Goal: Task Accomplishment & Management: Use online tool/utility

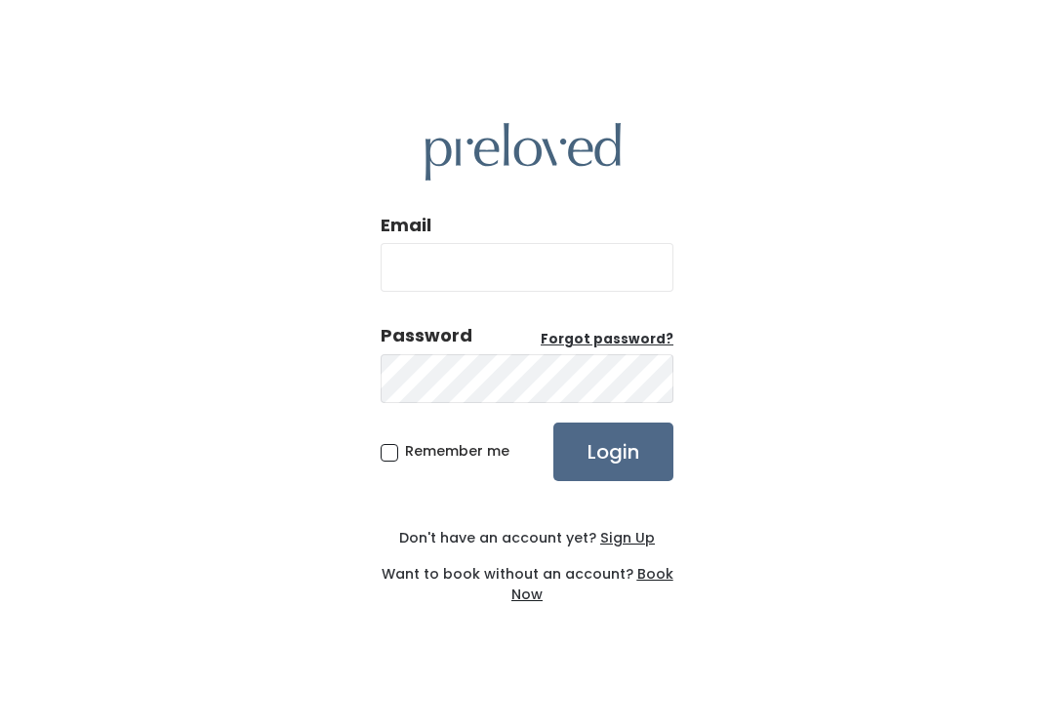
click at [581, 273] on input "Email" at bounding box center [527, 267] width 293 height 49
type input "provo.store@preloved.love"
click at [613, 451] on input "Login" at bounding box center [613, 452] width 120 height 59
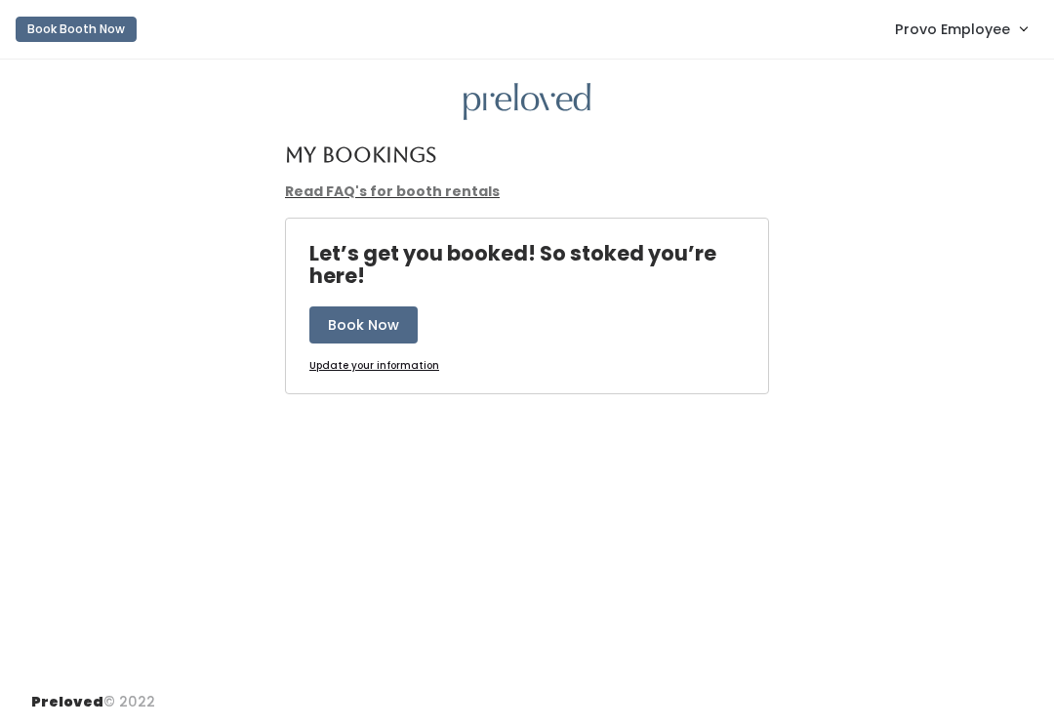
click at [989, 33] on span "Provo Employee" at bounding box center [952, 29] width 115 height 21
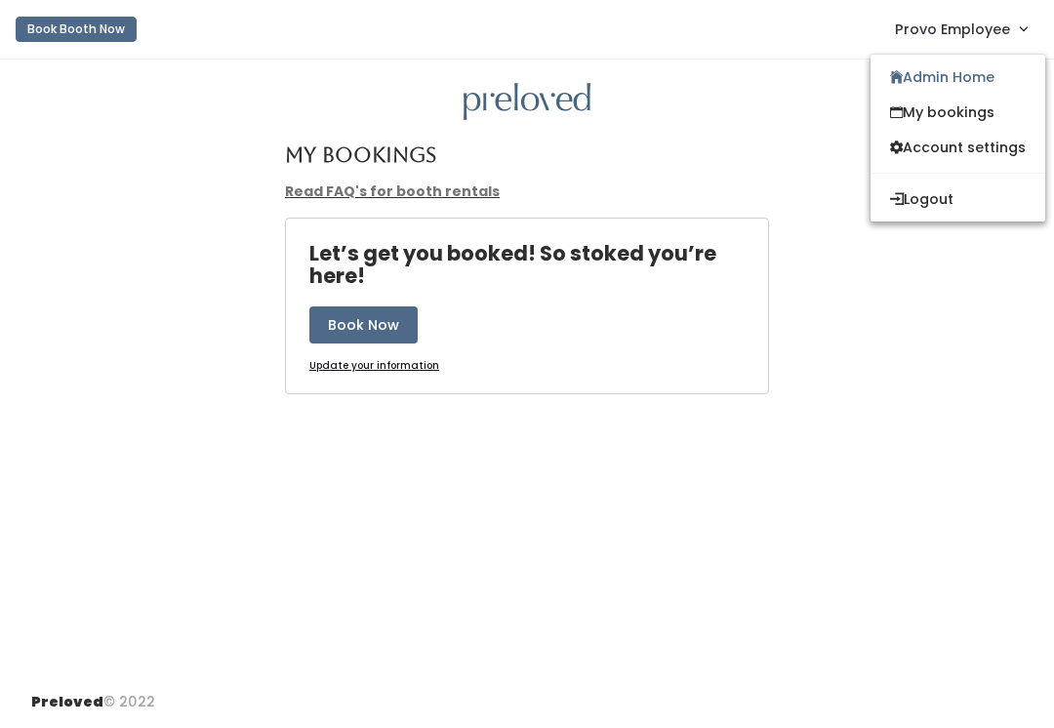
click at [946, 82] on link "Admin Home" at bounding box center [957, 77] width 175 height 35
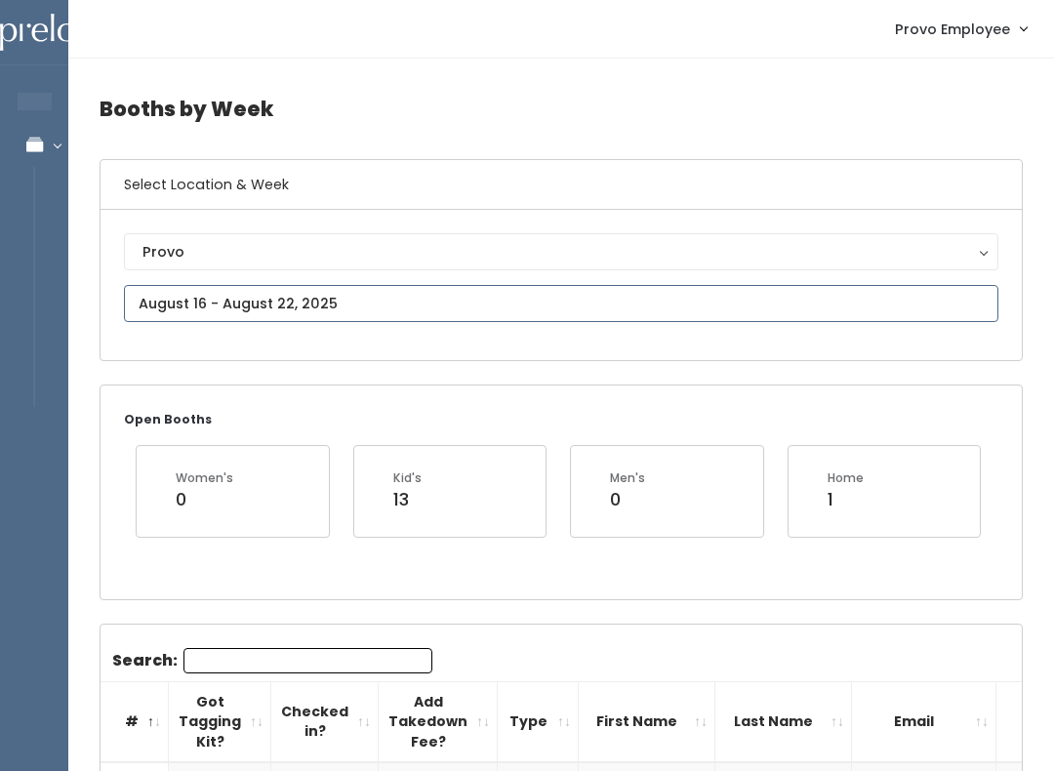
click at [298, 302] on input "text" at bounding box center [561, 303] width 874 height 37
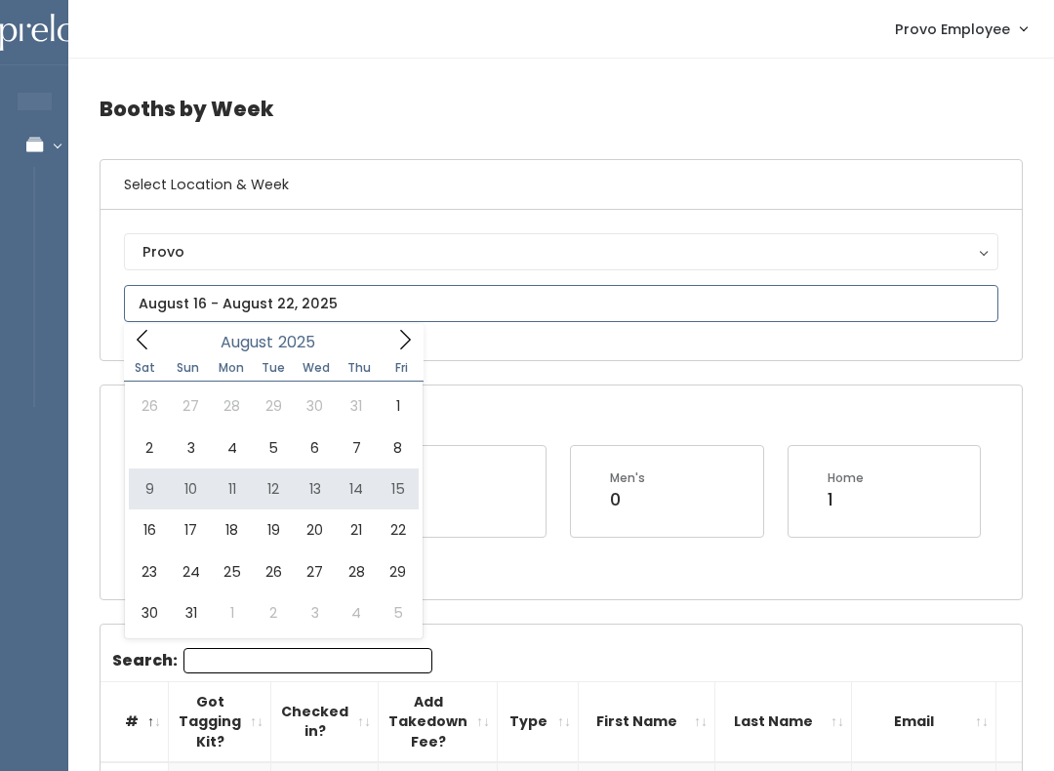
type input "[DATE] to [DATE]"
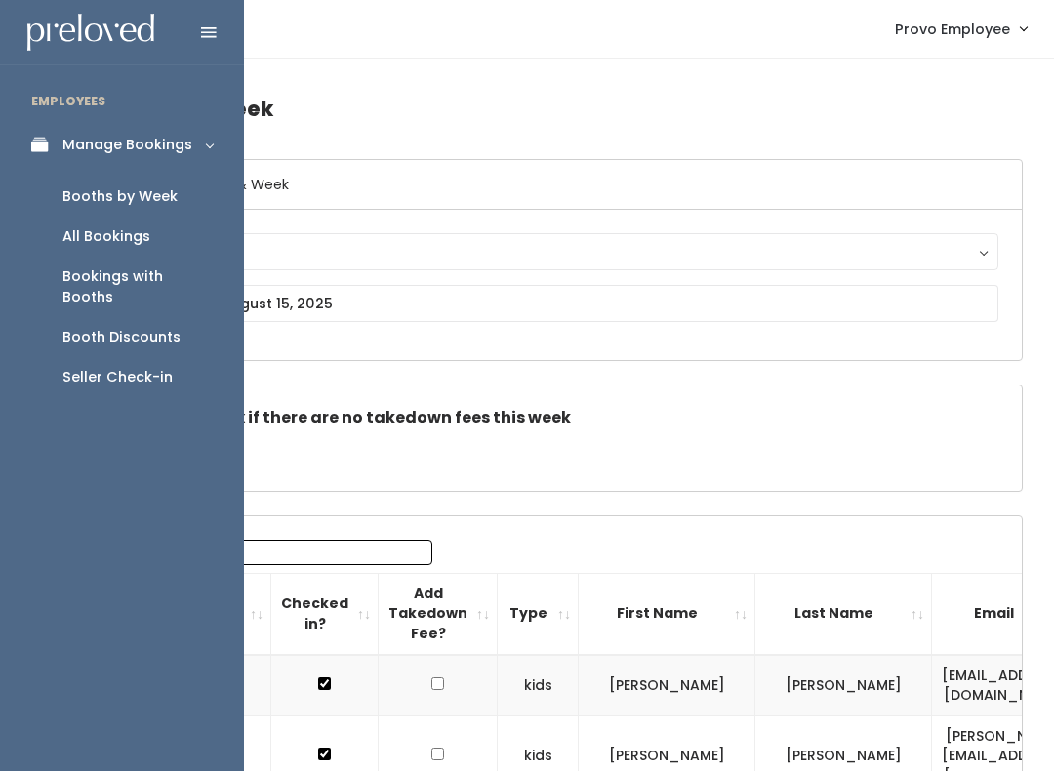
click at [134, 367] on div "Seller Check-in" at bounding box center [117, 377] width 110 height 20
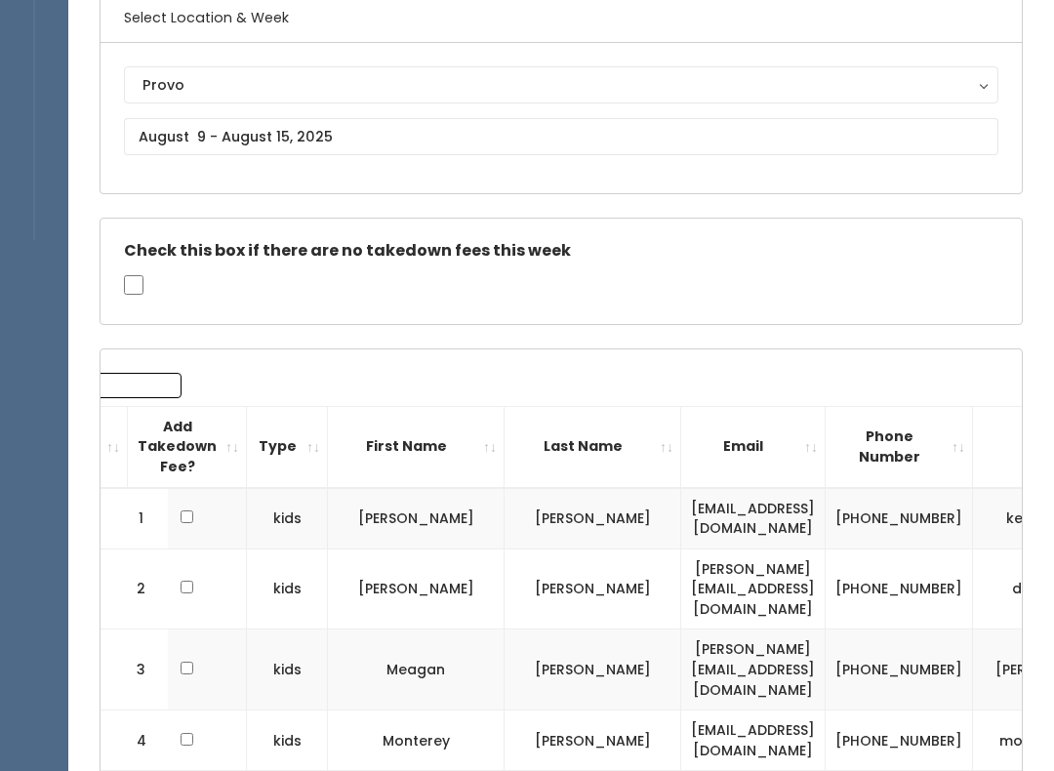
scroll to position [0, 0]
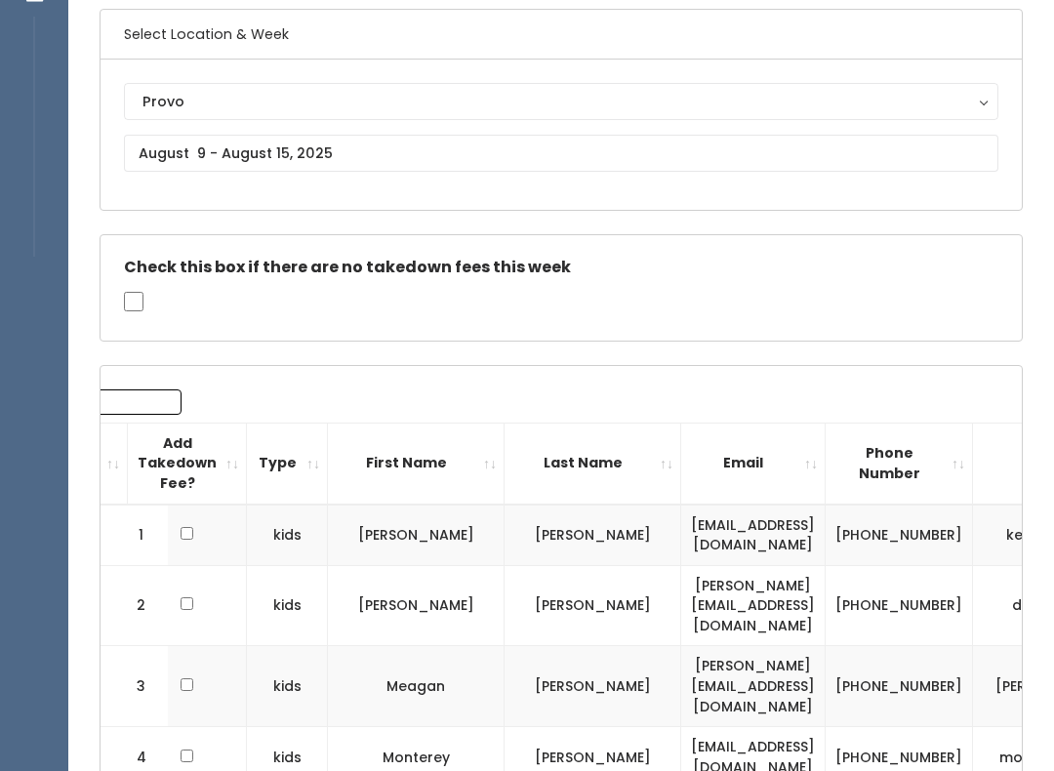
click at [118, 406] on input "Search:" at bounding box center [57, 402] width 249 height 25
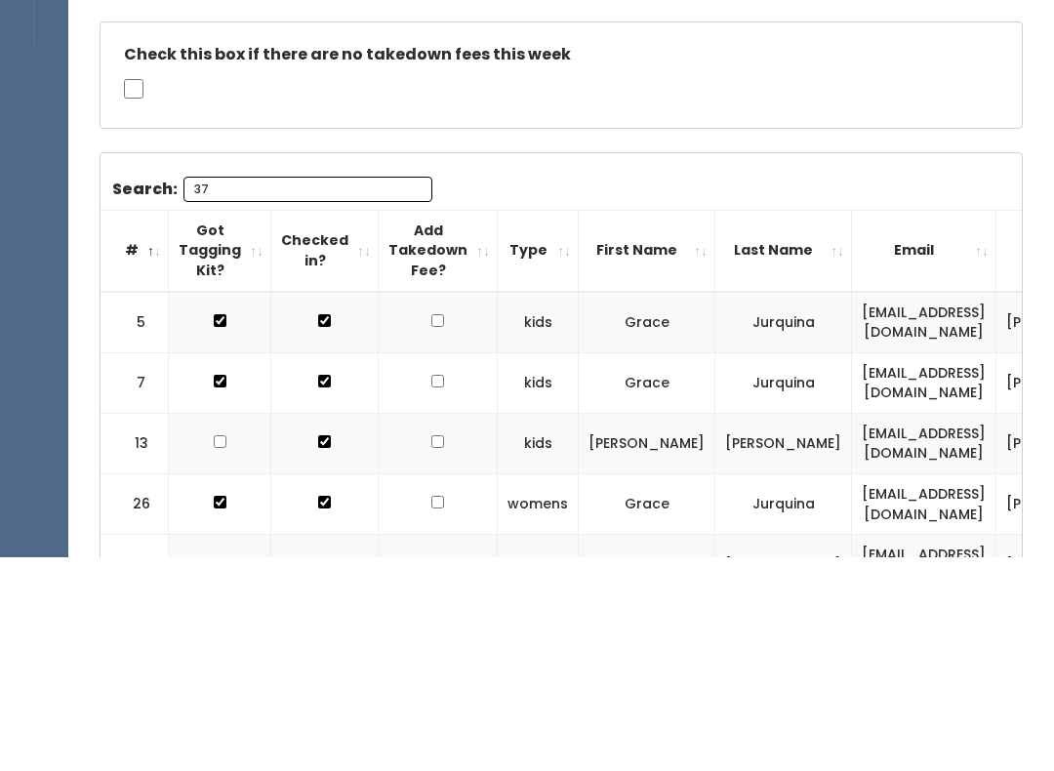
click at [830, 127] on div "Booths by Week Select Location & Week Provo Houston Layton Sandy Spanish Fork P…" at bounding box center [561, 437] width 986 height 1056
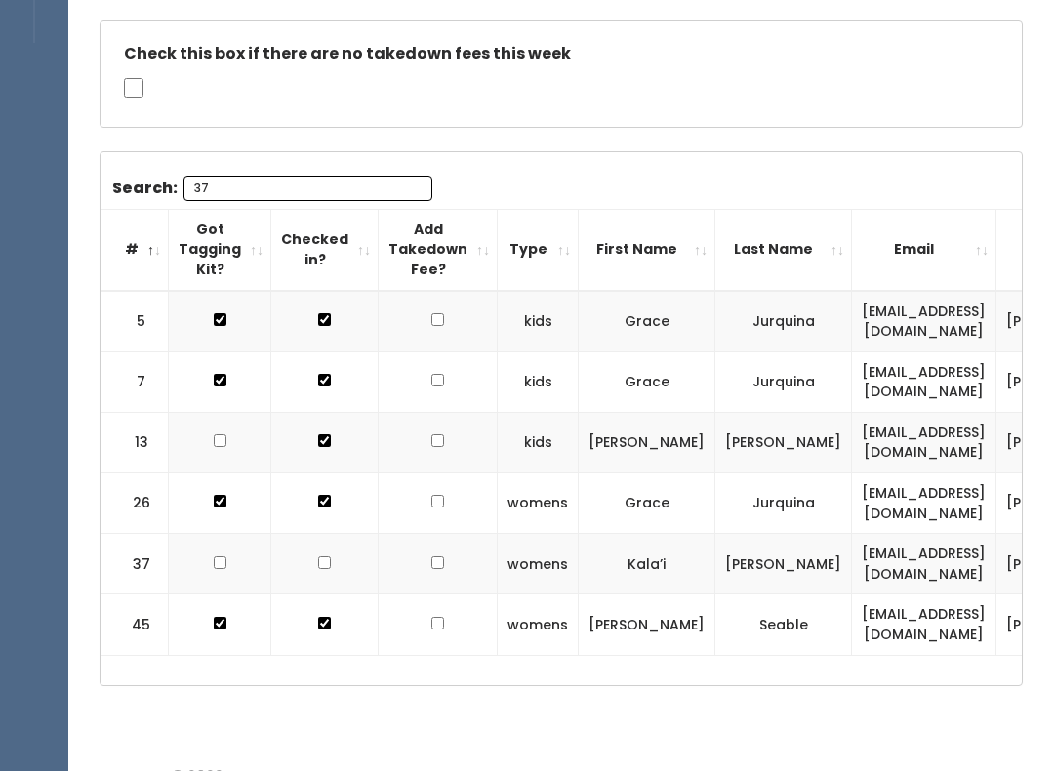
click at [331, 182] on input "37" at bounding box center [307, 188] width 249 height 25
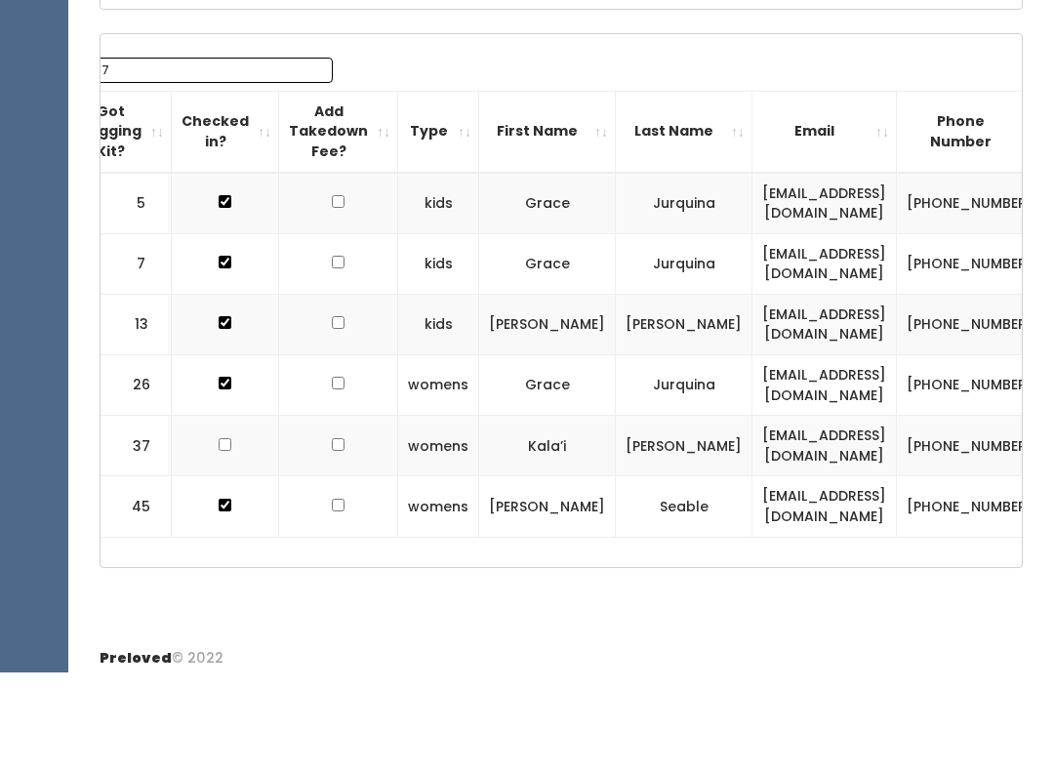
scroll to position [0, 0]
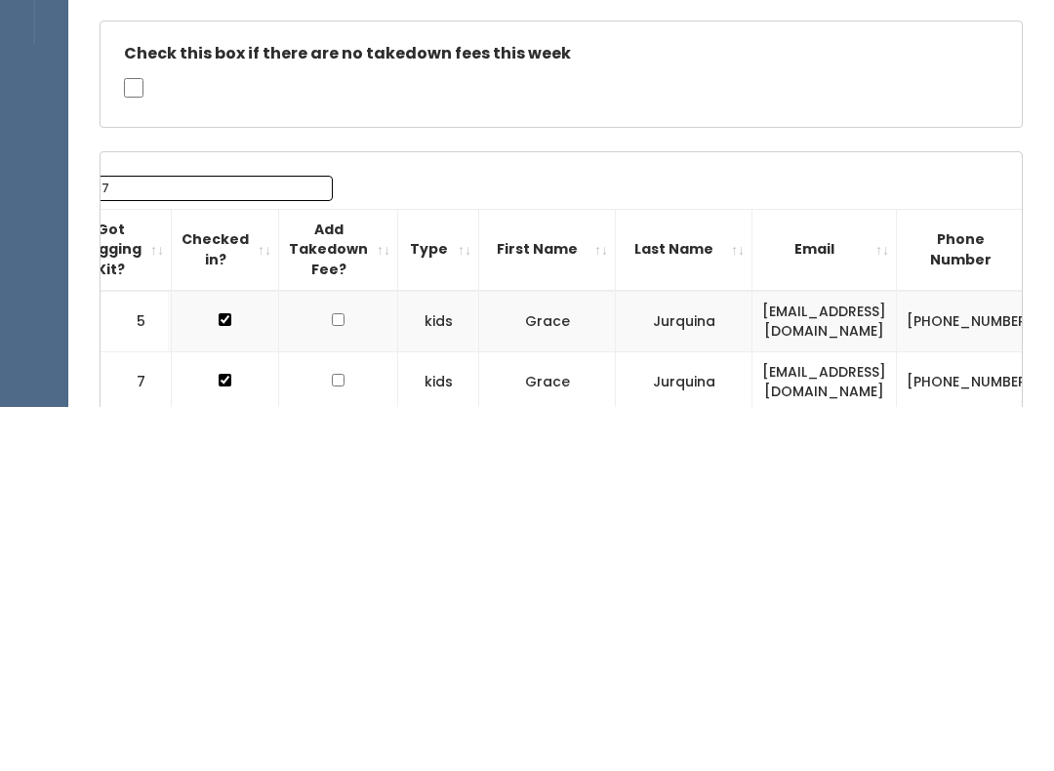
type input "3"
